Goal: Information Seeking & Learning: Learn about a topic

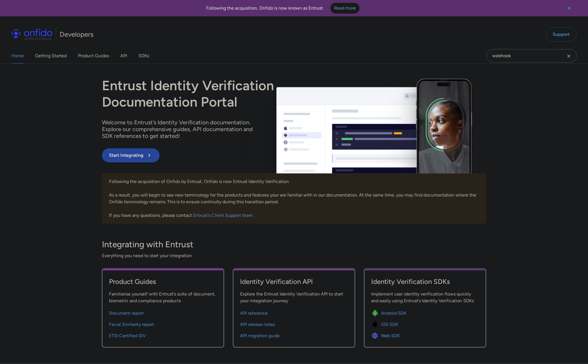
click at [523, 48] on div "webhook" at bounding box center [531, 56] width 90 height 16
click at [523, 52] on input "webhook" at bounding box center [531, 56] width 90 height 14
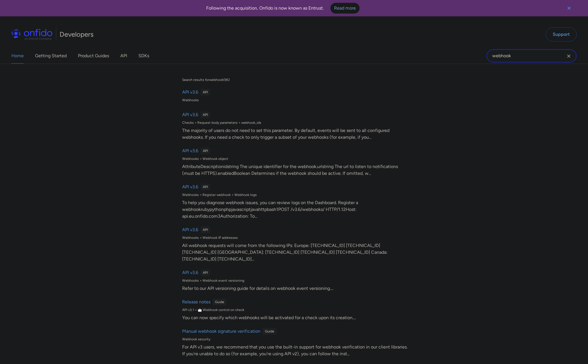
click at [523, 52] on input "webhook" at bounding box center [531, 56] width 90 height 14
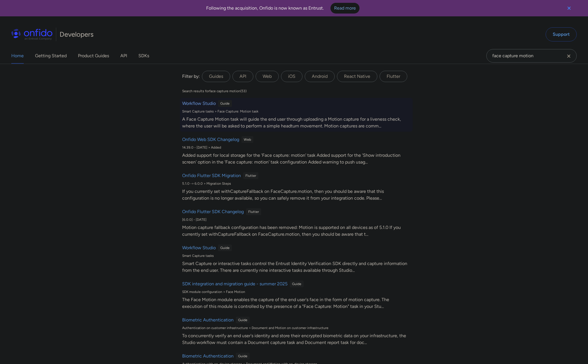
click at [204, 102] on h6 "Workflow Studio" at bounding box center [199, 103] width 34 height 7
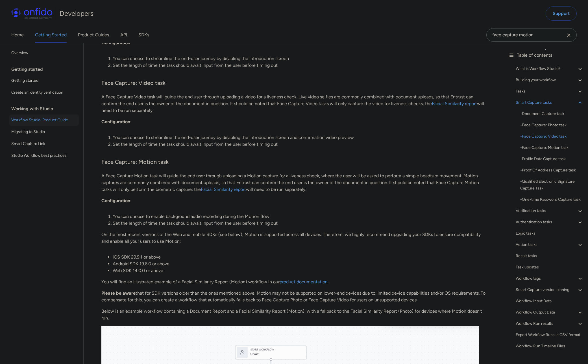
scroll to position [2040, 0]
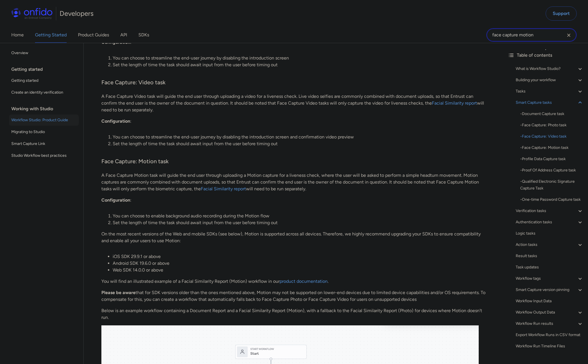
click at [506, 36] on input "face capture motion" at bounding box center [531, 35] width 90 height 14
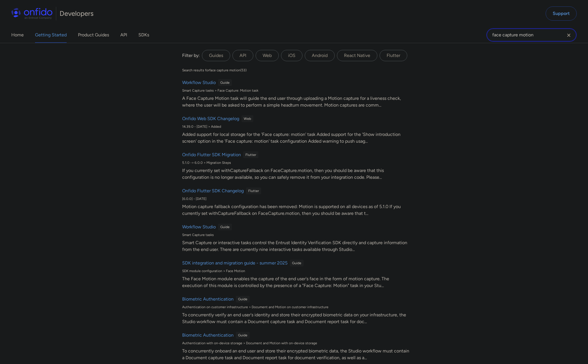
click at [506, 36] on input "face capture motion" at bounding box center [531, 35] width 90 height 14
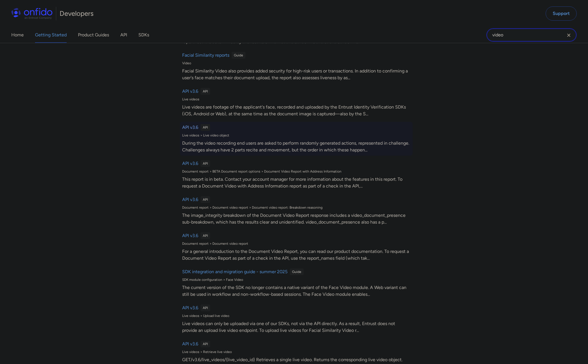
scroll to position [0, 0]
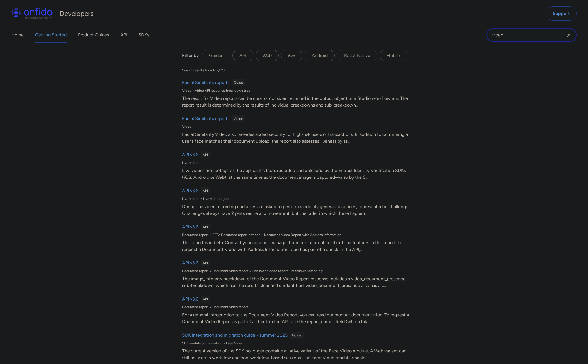
click at [524, 39] on input "video" at bounding box center [531, 35] width 90 height 14
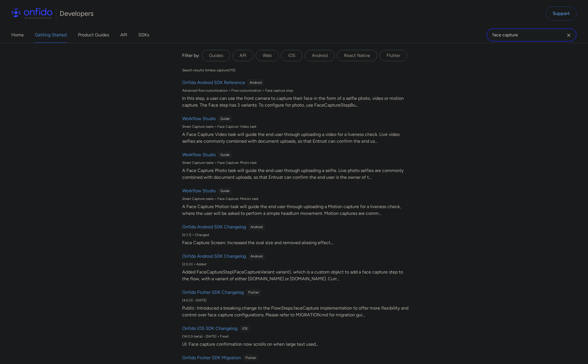
click at [500, 32] on input "face capture" at bounding box center [531, 35] width 90 height 14
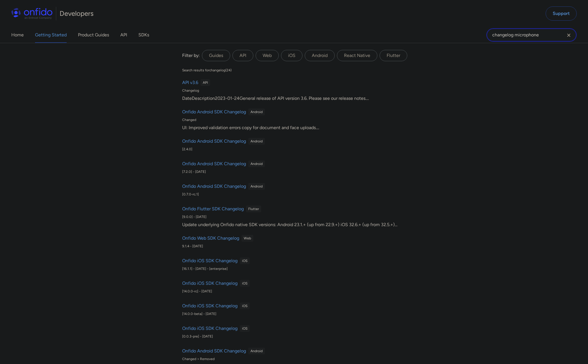
type input "changelog microphone"
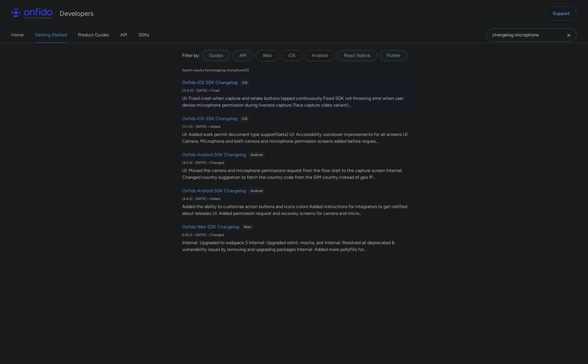
click at [223, 83] on h6 "Onfido iOS SDK Changelog" at bounding box center [209, 82] width 55 height 7
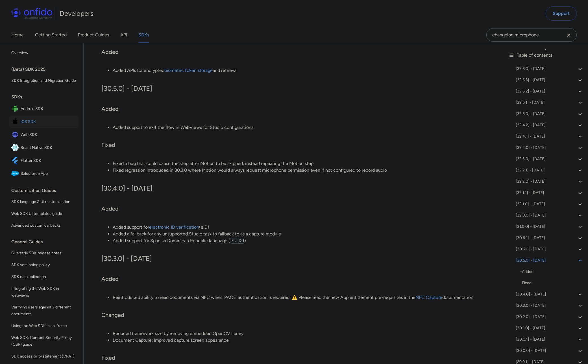
scroll to position [5725, 0]
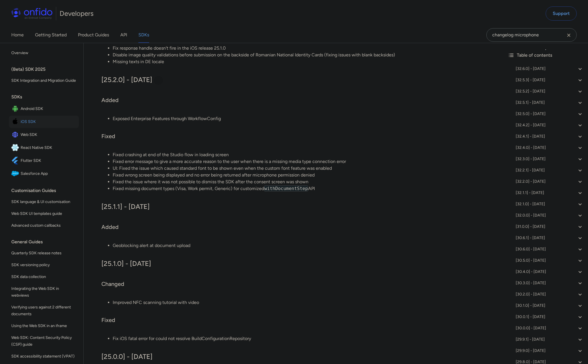
click at [161, 83] on div at bounding box center [158, 80] width 5 height 5
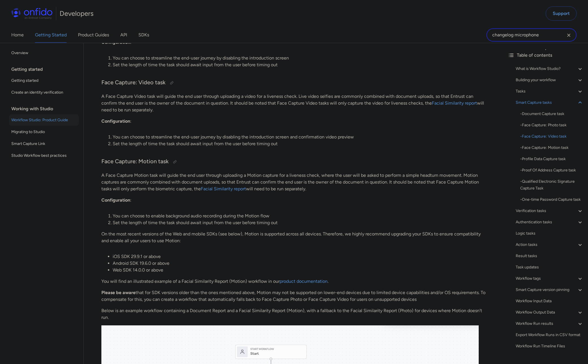
click at [527, 32] on input "changelog microphone" at bounding box center [531, 35] width 90 height 14
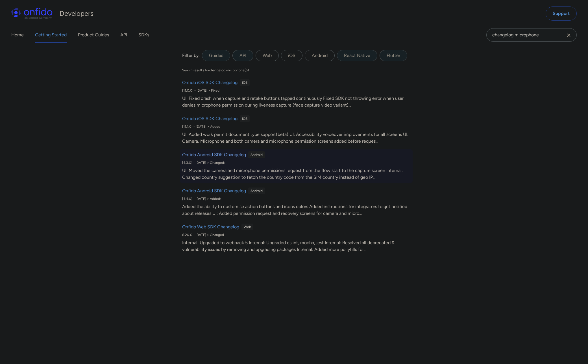
click at [222, 154] on h6 "Onfido Android SDK Changelog" at bounding box center [214, 155] width 64 height 7
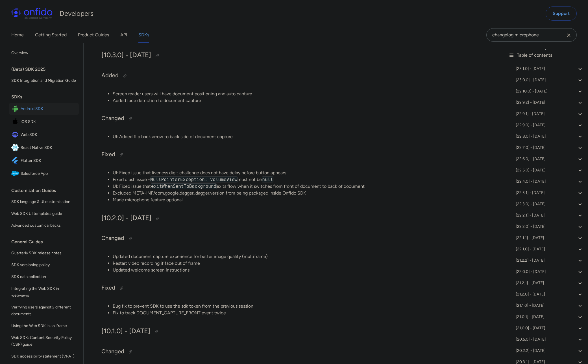
scroll to position [9595, 0]
click at [159, 54] on div at bounding box center [157, 55] width 5 height 5
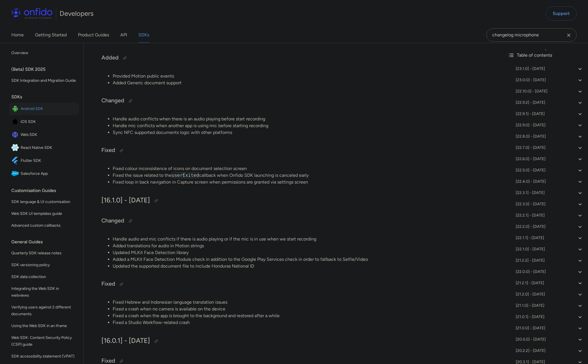
scroll to position [4334, 0]
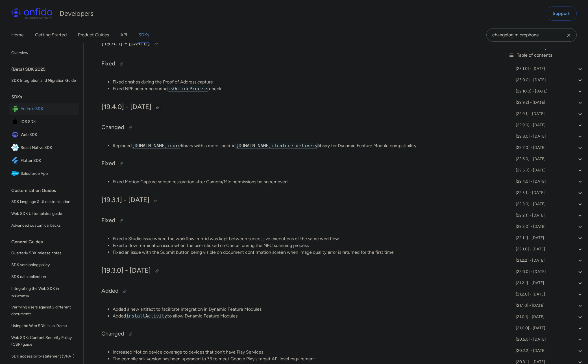
click at [160, 108] on div at bounding box center [157, 107] width 5 height 5
